Goal: Find specific page/section: Find specific page/section

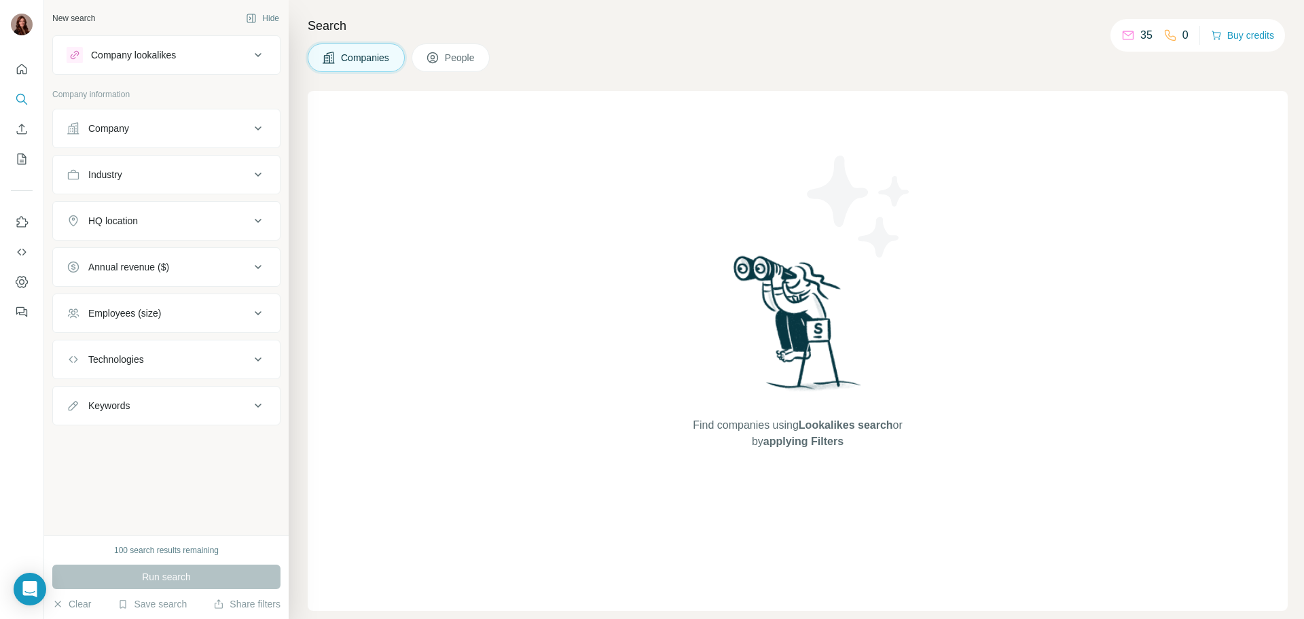
click at [239, 139] on button "Company" at bounding box center [166, 128] width 227 height 33
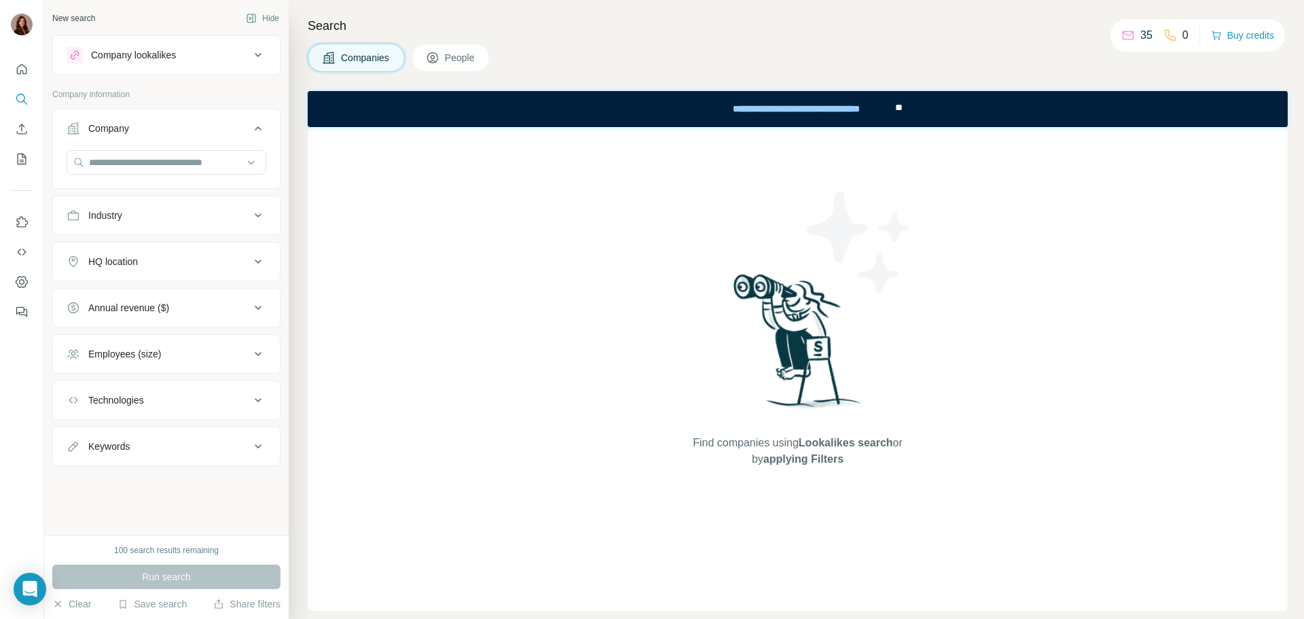
click at [246, 134] on div "Company" at bounding box center [158, 129] width 183 height 14
click at [439, 52] on button "People" at bounding box center [450, 57] width 79 height 29
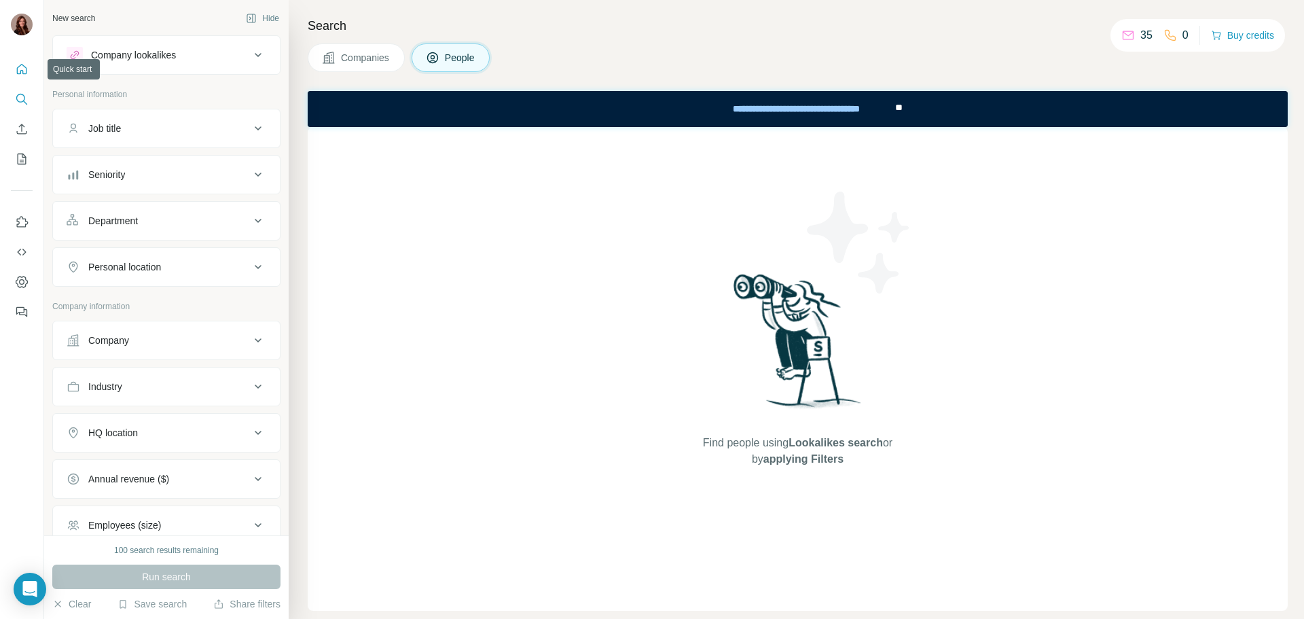
click at [21, 75] on icon "Quick start" at bounding box center [22, 69] width 14 height 14
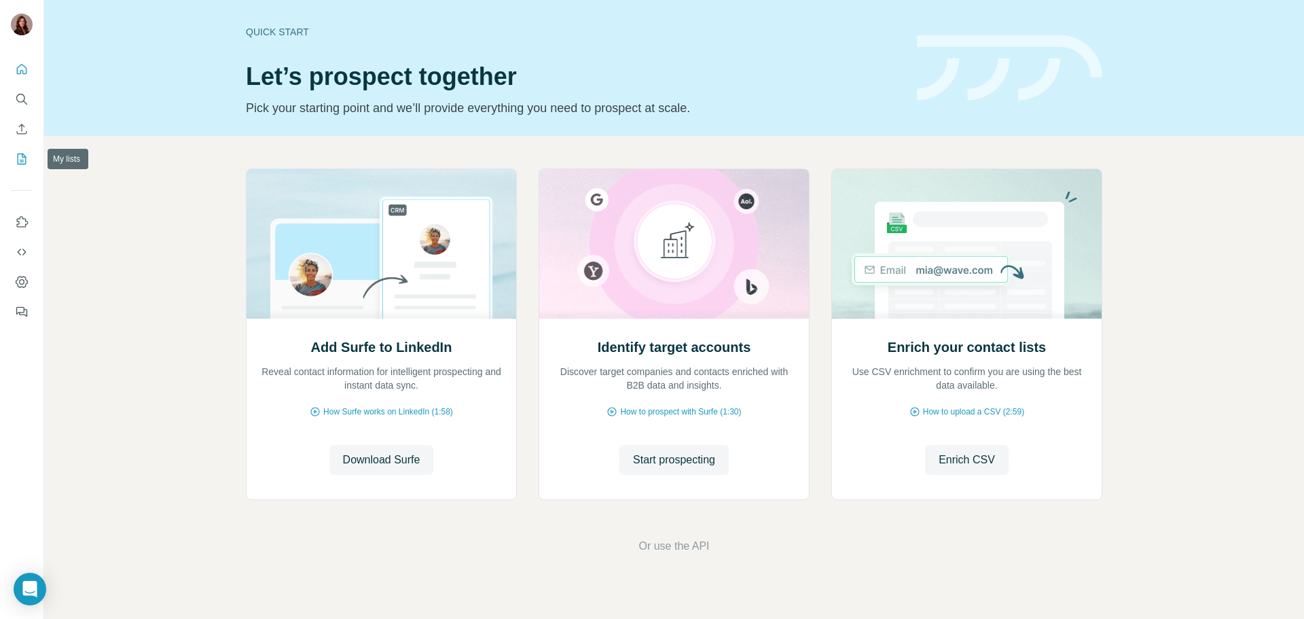
click at [24, 154] on icon "My lists" at bounding box center [22, 159] width 14 height 14
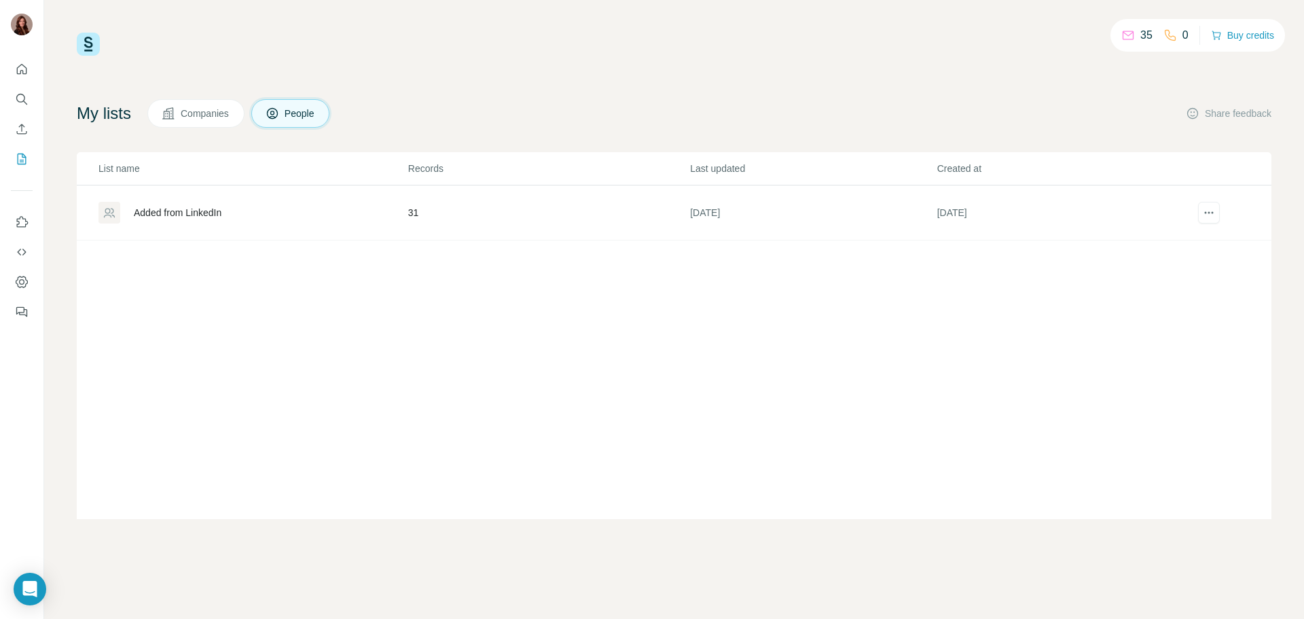
click at [200, 209] on div "Added from LinkedIn" at bounding box center [178, 213] width 88 height 14
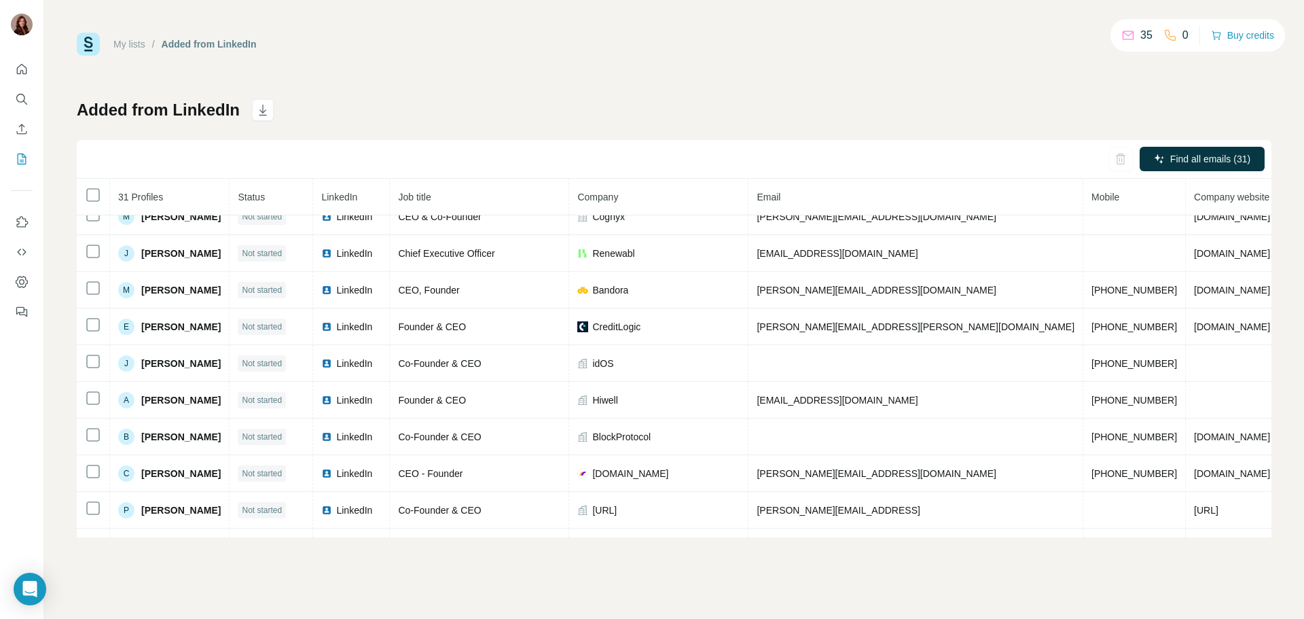
scroll to position [815, 0]
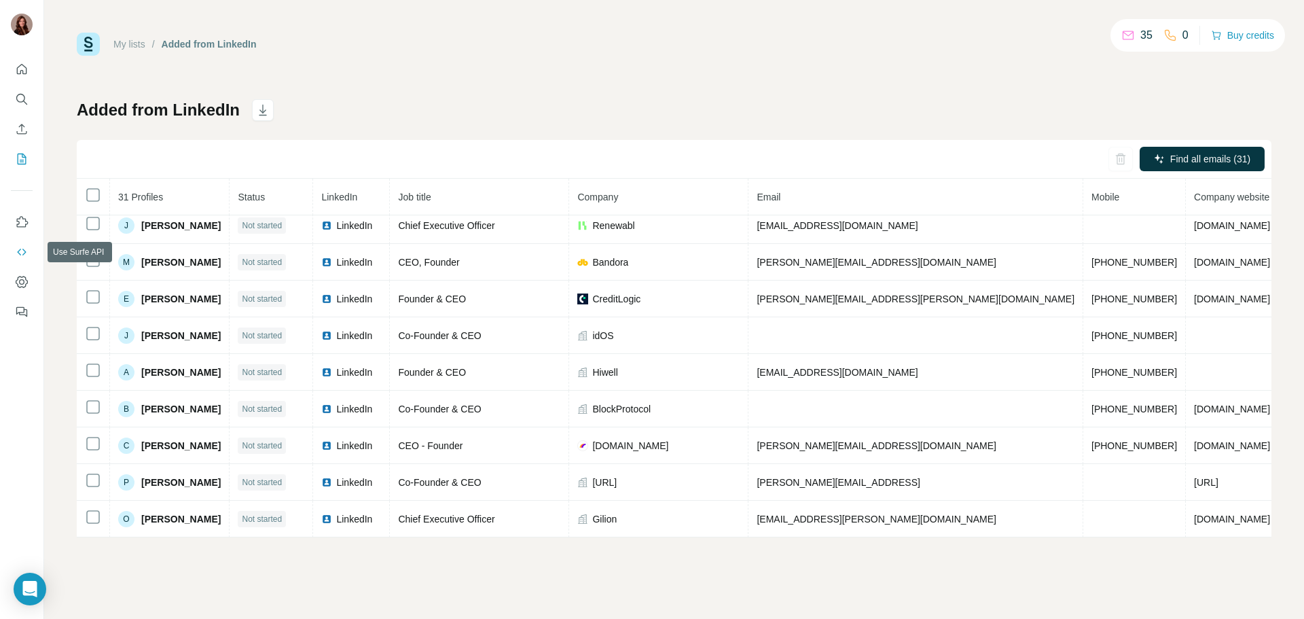
click at [20, 251] on icon "Use Surfe API" at bounding box center [22, 252] width 14 height 14
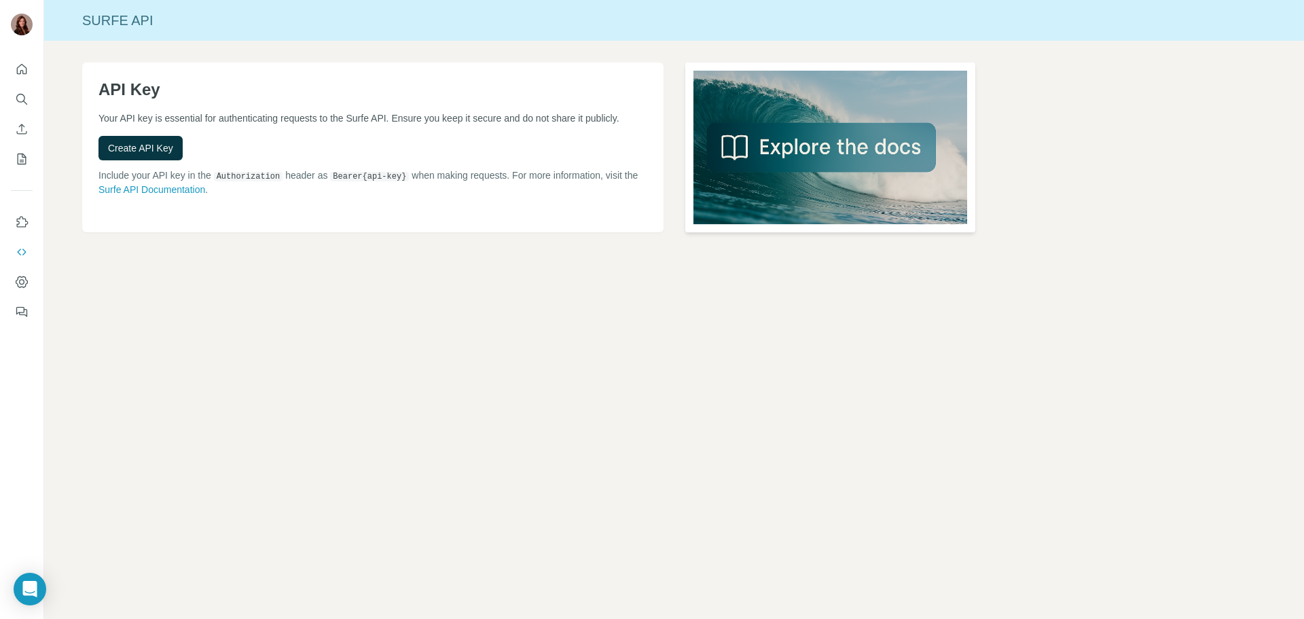
click at [817, 147] on img at bounding box center [830, 147] width 291 height 170
